Goal: Find specific page/section: Find specific page/section

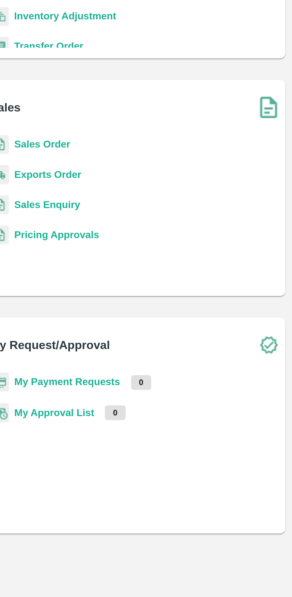
click at [200, 276] on b "My Payment Requests" at bounding box center [190, 276] width 47 height 5
